Goal: Task Accomplishment & Management: Use online tool/utility

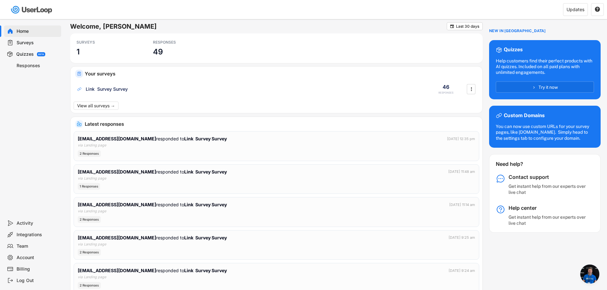
scroll to position [122, 0]
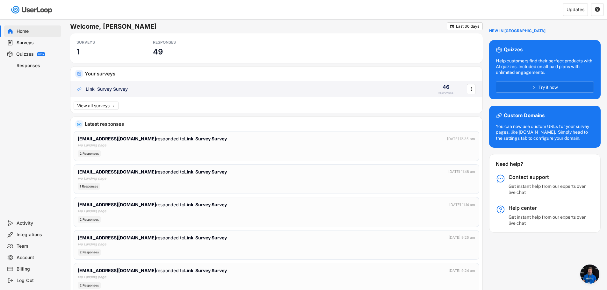
click at [108, 90] on div "Link Survey Survey" at bounding box center [107, 89] width 42 height 6
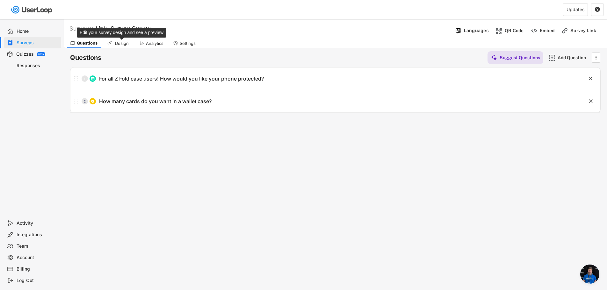
click at [128, 44] on div "Design" at bounding box center [122, 43] width 16 height 5
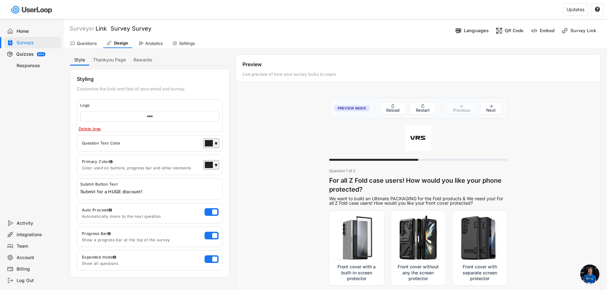
click at [110, 64] on button "Thankyou Page" at bounding box center [109, 59] width 40 height 11
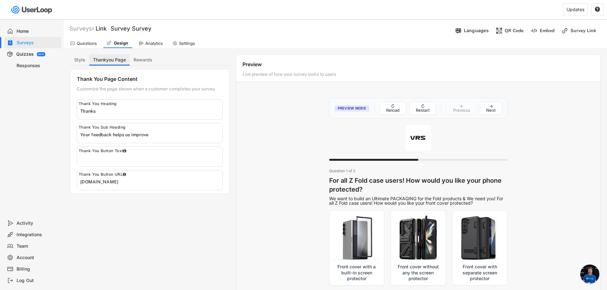
click at [145, 60] on button "Rewards" at bounding box center [143, 59] width 26 height 11
select select ""immediately""
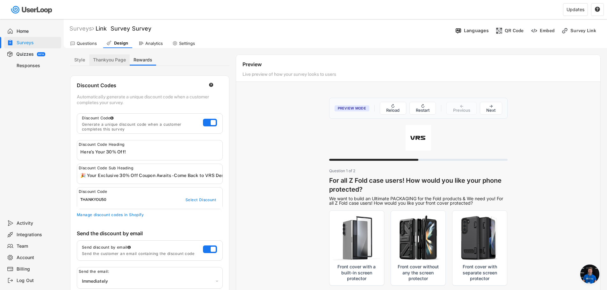
click at [114, 58] on button "Thankyou Page" at bounding box center [109, 59] width 40 height 11
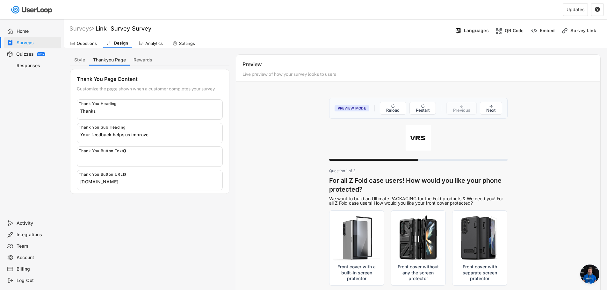
click at [144, 58] on button "Rewards" at bounding box center [143, 59] width 26 height 11
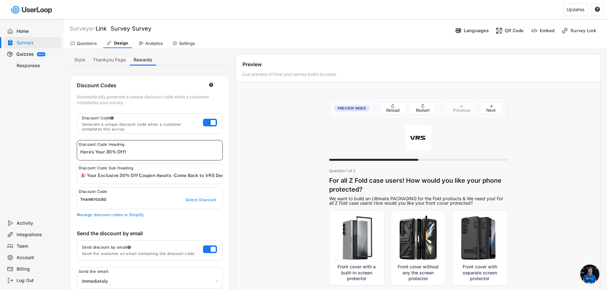
drag, startPoint x: 110, startPoint y: 151, endPoint x: 106, endPoint y: 151, distance: 3.5
click at [106, 151] on input "input" at bounding box center [151, 152] width 142 height 10
type input "Here's Your 25% Off!"
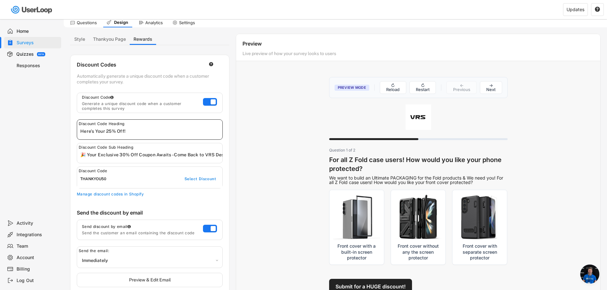
scroll to position [32, 0]
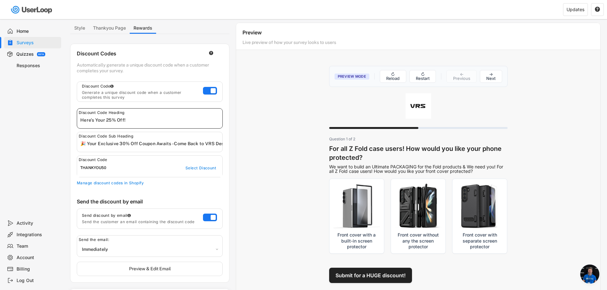
type input "Here's Your 25% Off!"
click at [194, 134] on div "Discount Code Sub Heading" at bounding box center [150, 142] width 146 height 20
drag, startPoint x: 125, startPoint y: 144, endPoint x: 121, endPoint y: 144, distance: 4.8
click at [121, 144] on input "input" at bounding box center [151, 144] width 142 height 10
type input "🎉 Your Exclusive 25% Off Coupon Awaits - Come Back to VRS Design Now!"
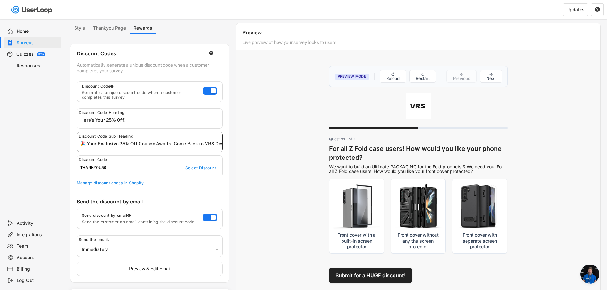
click at [229, 125] on div "Discount Codes  Automatically generate a unique discount code when a customer …" at bounding box center [149, 163] width 159 height 239
click at [571, 10] on div "Updates" at bounding box center [575, 9] width 18 height 4
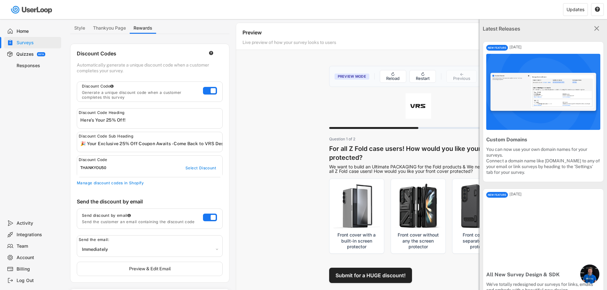
click at [587, 33] on div "Latest Releases " at bounding box center [542, 28] width 127 height 19
drag, startPoint x: 594, startPoint y: 29, endPoint x: 381, endPoint y: 64, distance: 216.3
click at [594, 29] on icon "" at bounding box center [596, 29] width 8 height 8
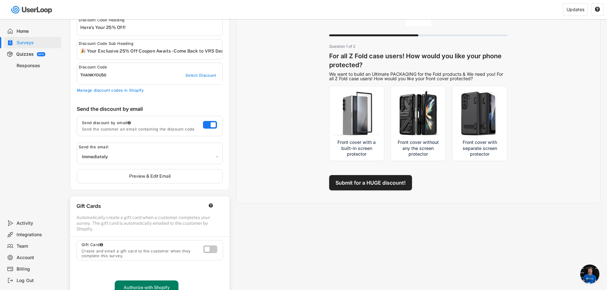
scroll to position [12, 0]
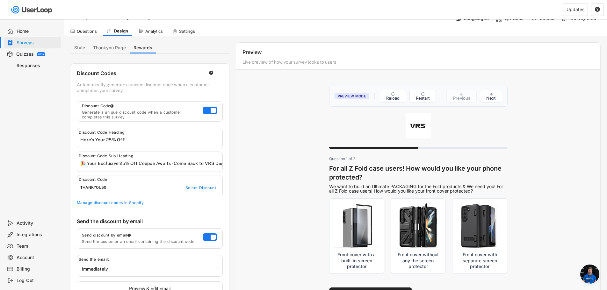
click at [227, 51] on div "Style Thankyou Page Rewards" at bounding box center [149, 47] width 159 height 11
click at [119, 49] on button "Thankyou Page" at bounding box center [109, 47] width 40 height 11
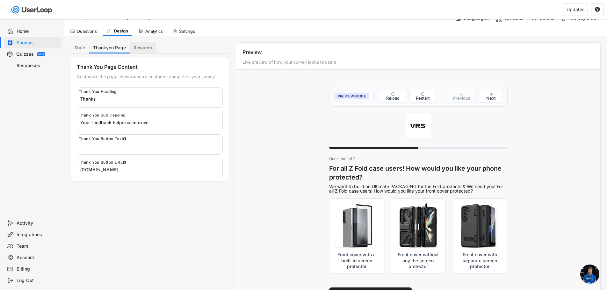
click at [141, 49] on button "Rewards" at bounding box center [143, 47] width 26 height 11
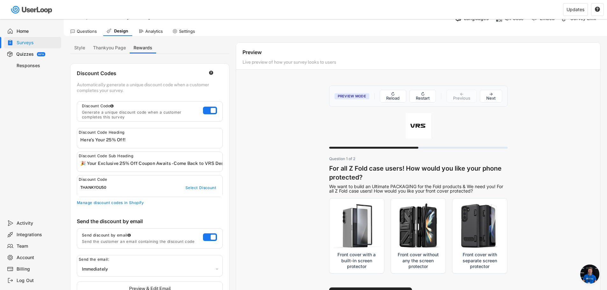
click at [297, 190] on div "Preview Mode ↻ Reload ↻ Restart ← Previous → Next Question 1 of 2 For all Z Fol…" at bounding box center [418, 194] width 364 height 230
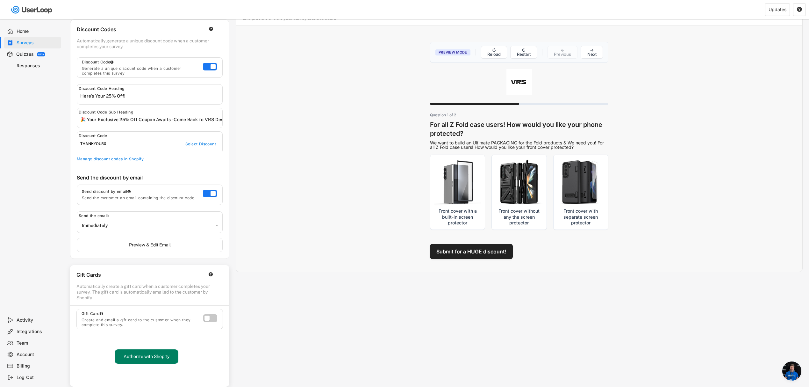
scroll to position [122, 0]
